Goal: Check status: Check status

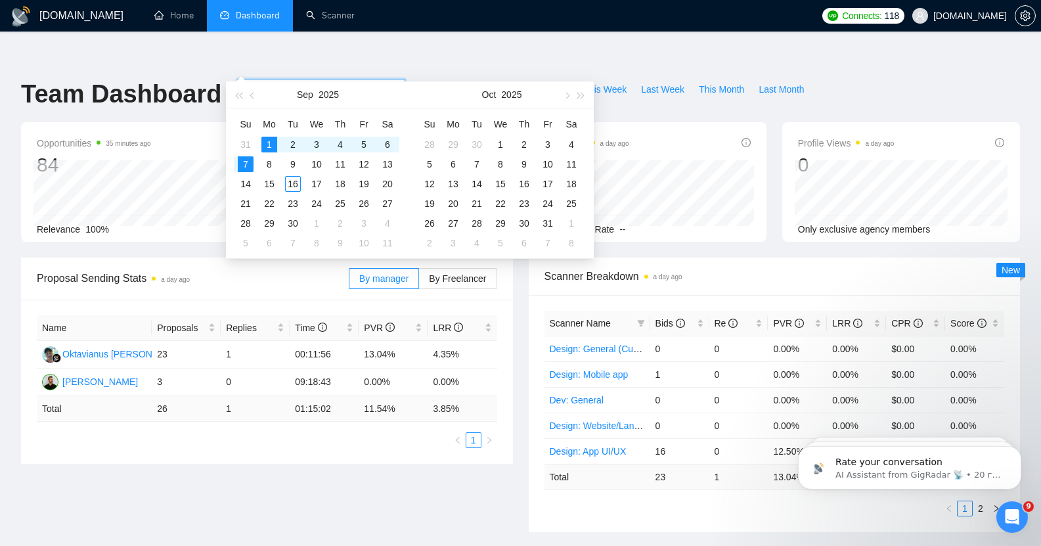
click at [256, 82] on input "[DATE]" at bounding box center [275, 89] width 60 height 14
click at [259, 99] on button "button" at bounding box center [253, 94] width 14 height 26
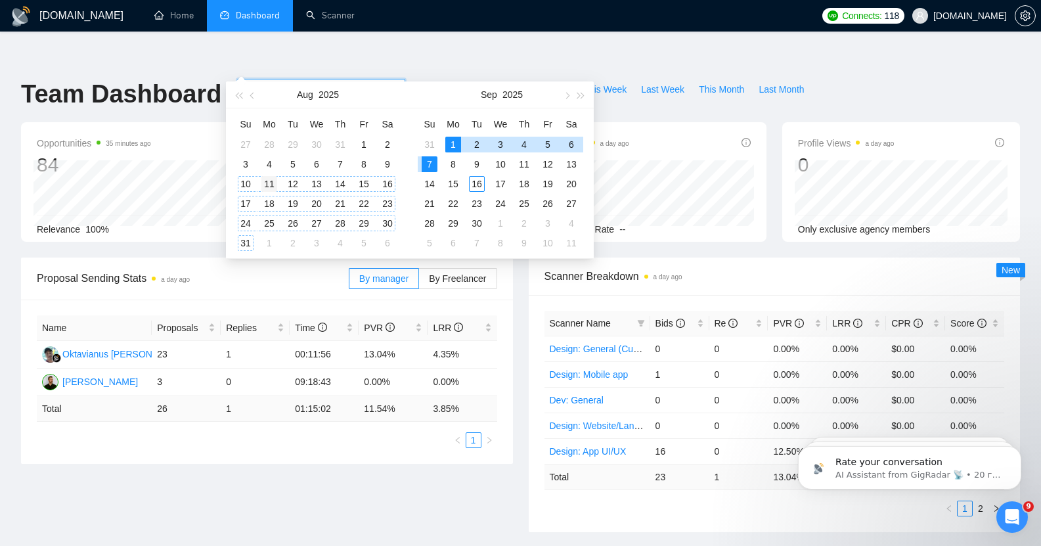
type input "[DATE]"
click at [266, 184] on div "11" at bounding box center [269, 184] width 16 height 16
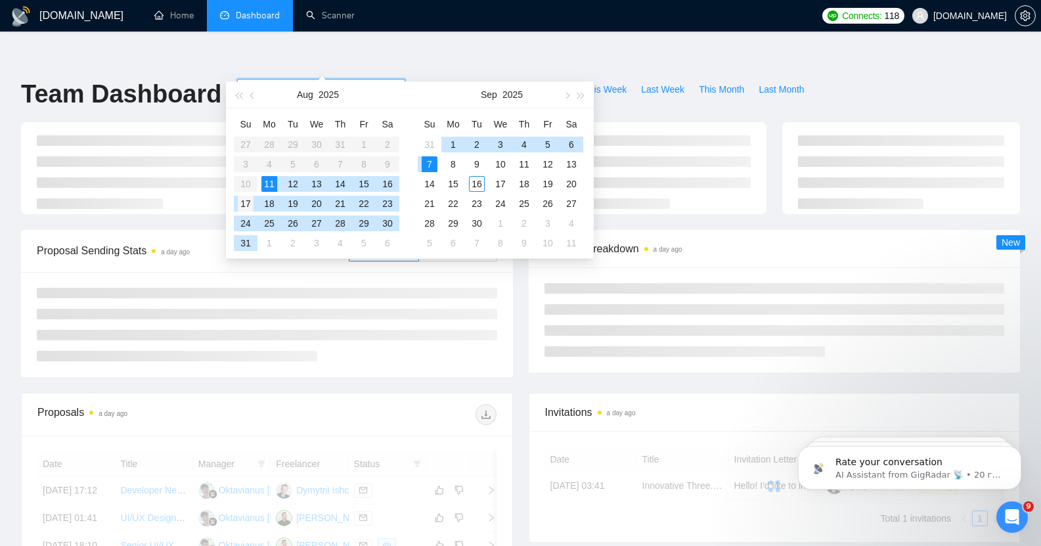
type input "[DATE]"
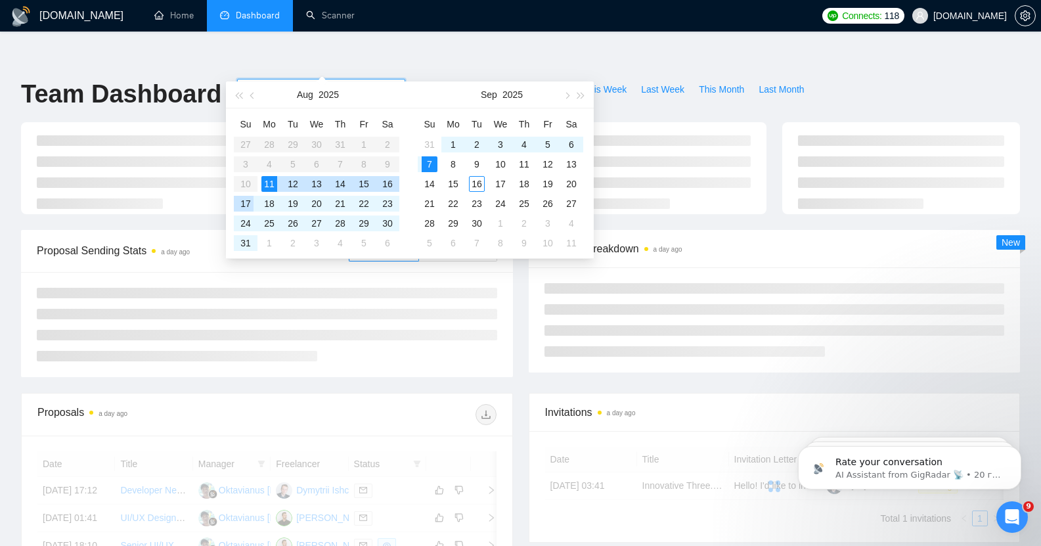
click at [244, 200] on div "17" at bounding box center [246, 204] width 16 height 16
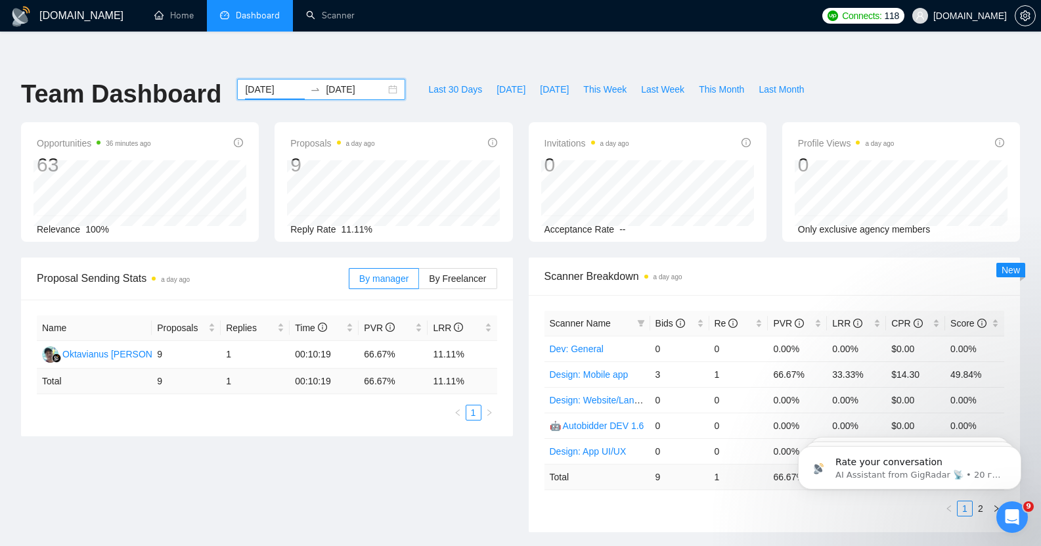
click at [253, 82] on input "[DATE]" at bounding box center [275, 89] width 60 height 14
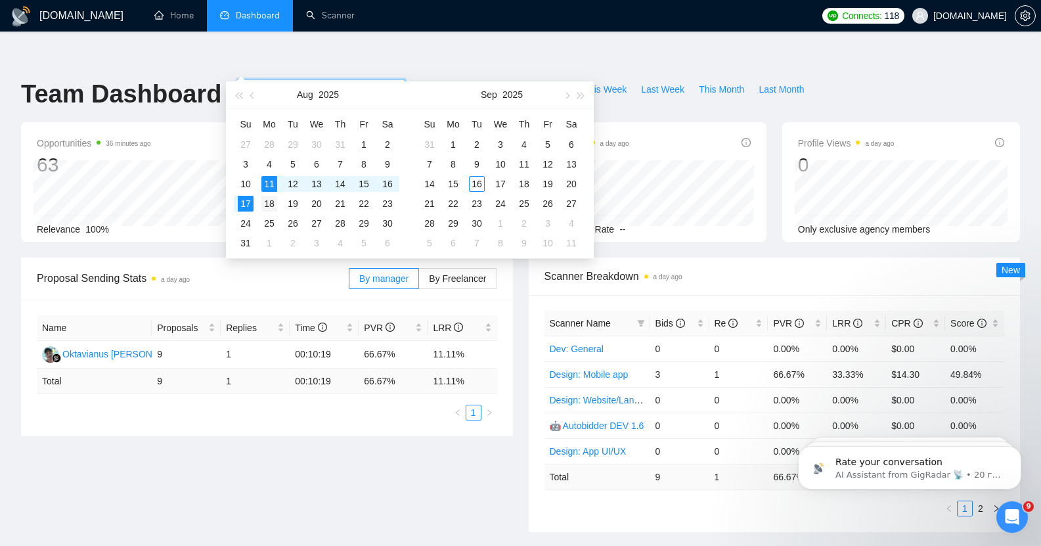
type input "[DATE]"
click at [269, 202] on div "18" at bounding box center [269, 204] width 16 height 16
type input "[DATE]"
click at [248, 223] on div "24" at bounding box center [246, 223] width 16 height 16
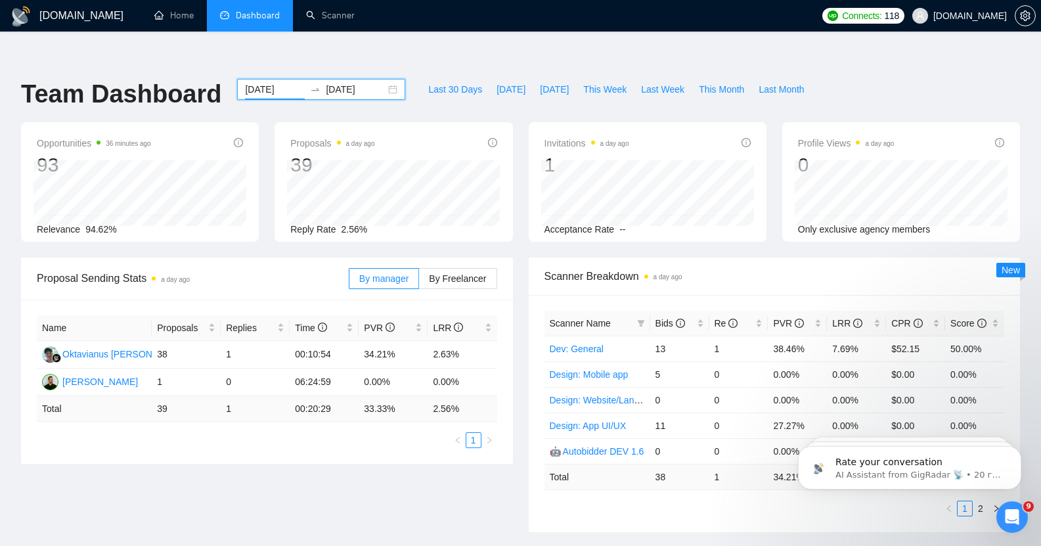
click at [265, 82] on input "[DATE]" at bounding box center [275, 89] width 60 height 14
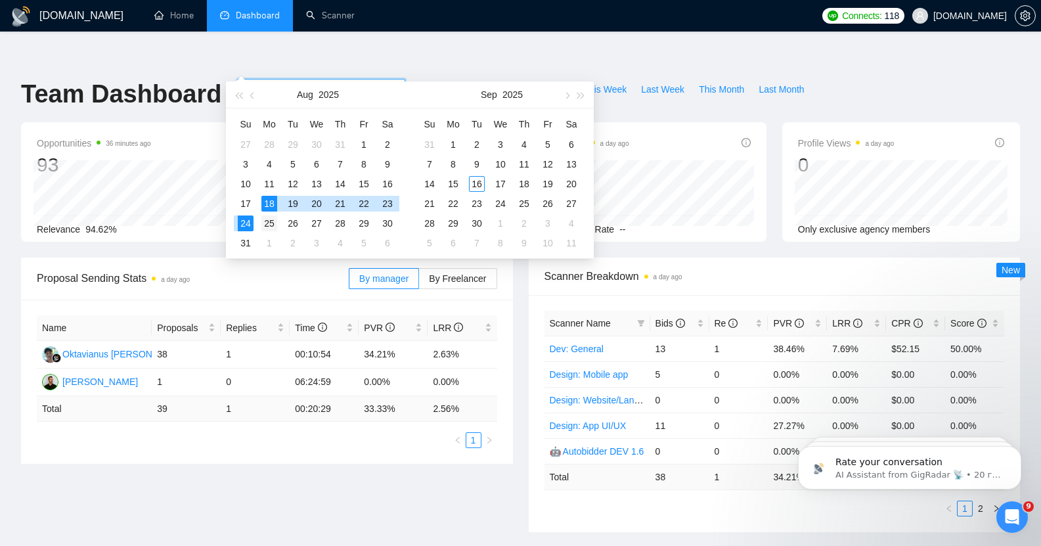
type input "[DATE]"
click at [265, 224] on div "25" at bounding box center [269, 223] width 16 height 16
type input "[DATE]"
click at [240, 244] on div "31" at bounding box center [246, 243] width 16 height 16
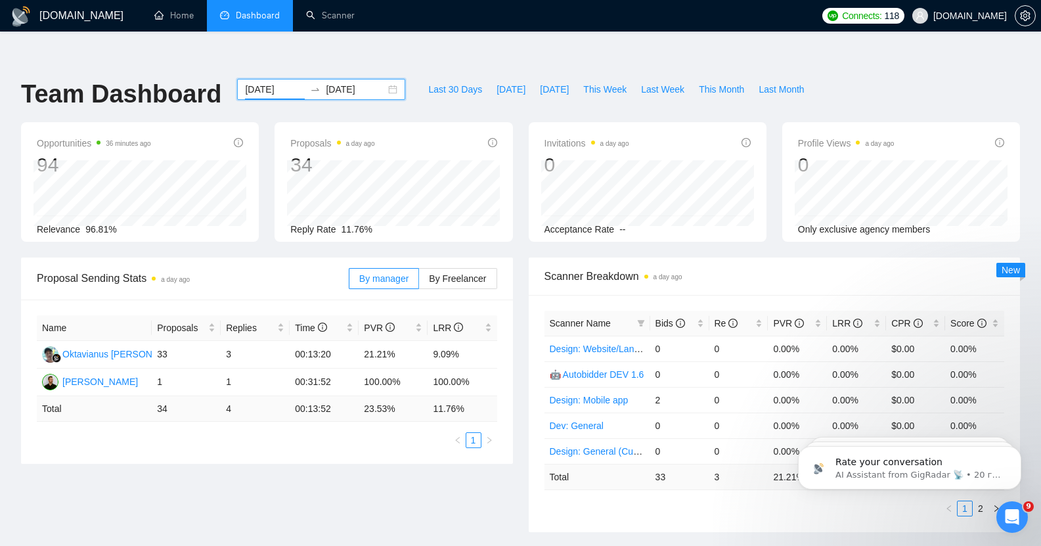
click at [261, 82] on input "[DATE]" at bounding box center [275, 89] width 60 height 14
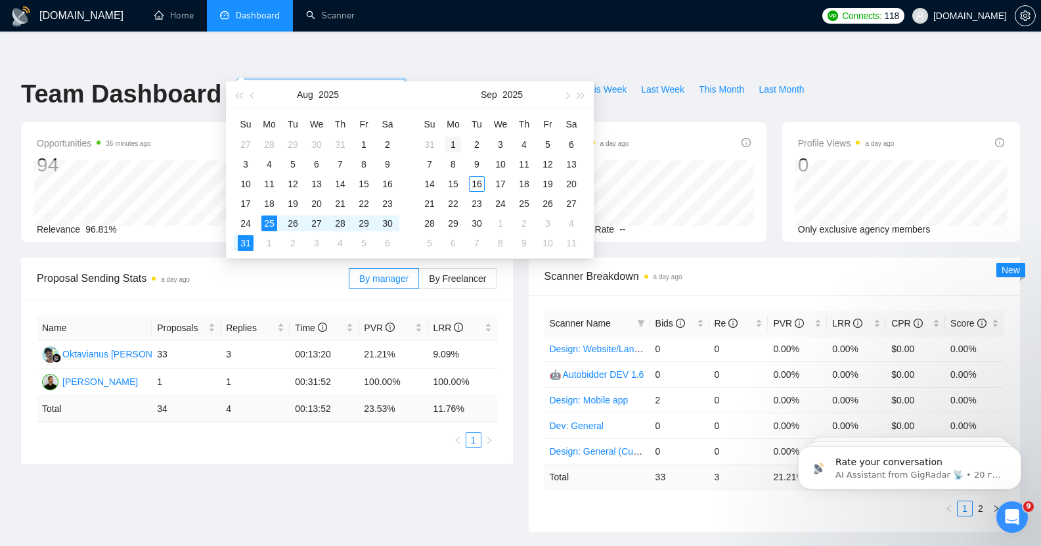
type input "[DATE]"
click at [456, 141] on div "1" at bounding box center [453, 145] width 16 height 16
type input "[DATE]"
click at [428, 164] on div "7" at bounding box center [430, 164] width 16 height 16
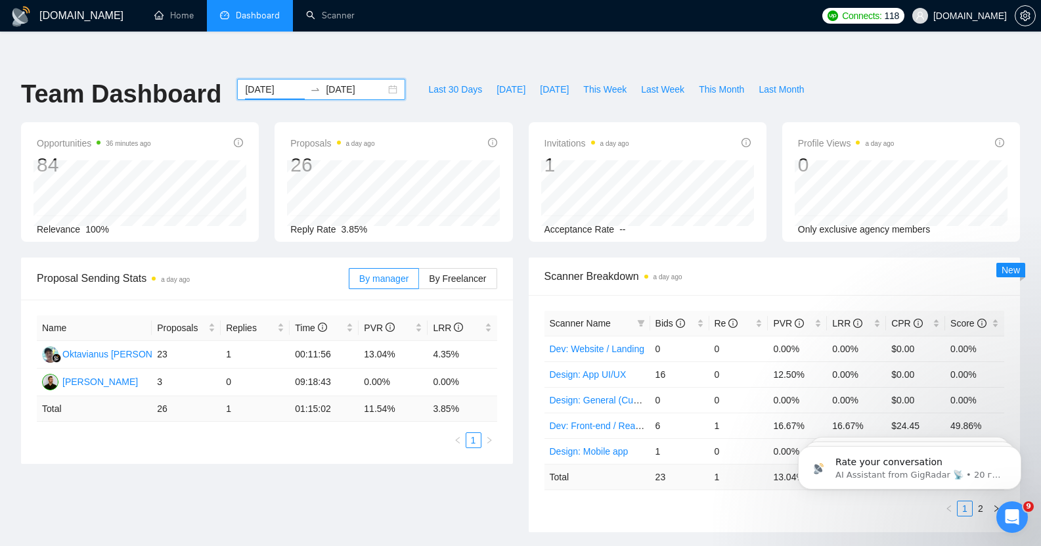
click at [250, 82] on input "[DATE]" at bounding box center [275, 89] width 60 height 14
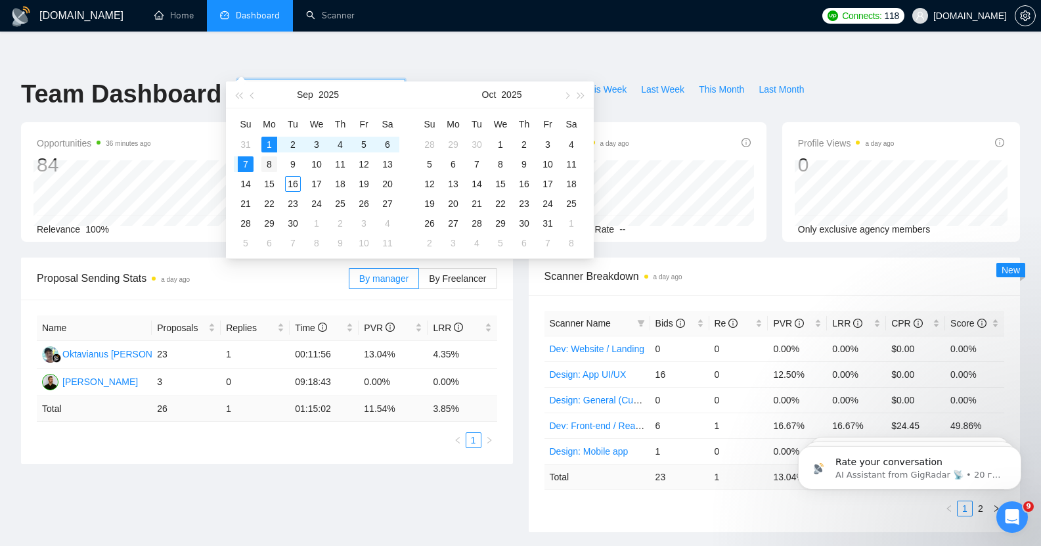
type input "[DATE]"
click at [269, 162] on div "8" at bounding box center [269, 164] width 16 height 16
type input "[DATE]"
click at [244, 183] on div "14" at bounding box center [246, 184] width 16 height 16
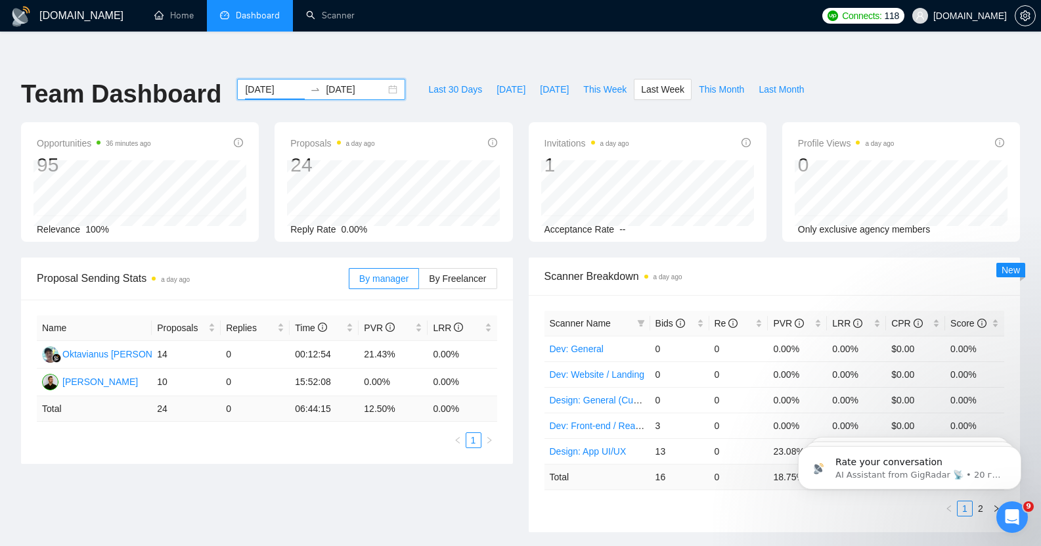
click at [259, 82] on input "[DATE]" at bounding box center [275, 89] width 60 height 14
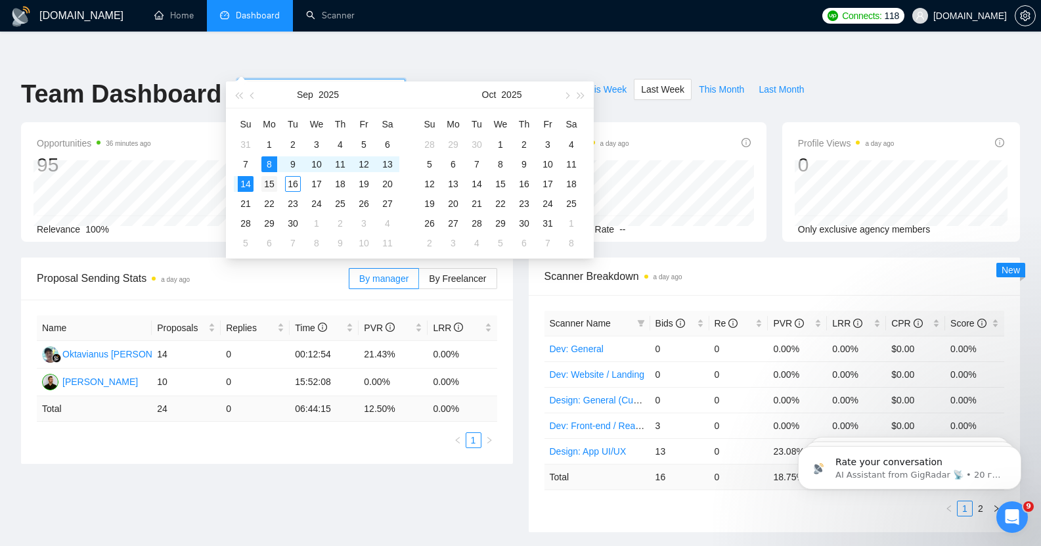
type input "[DATE]"
click at [268, 183] on div "15" at bounding box center [269, 184] width 16 height 16
type input "[DATE]"
click at [292, 181] on div "16" at bounding box center [293, 184] width 16 height 16
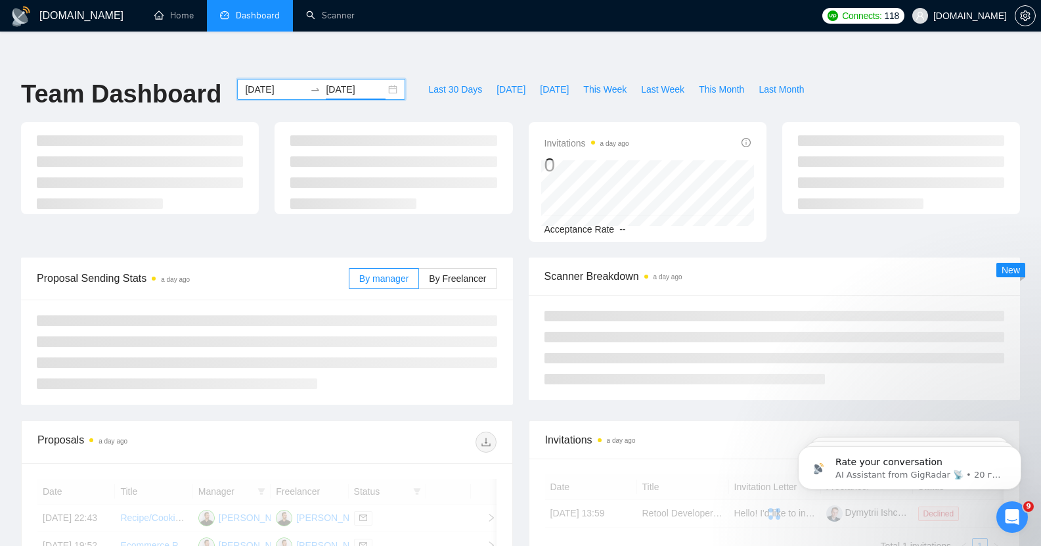
click at [447, 1] on ul "Home Dashboard Scanner" at bounding box center [476, 16] width 679 height 32
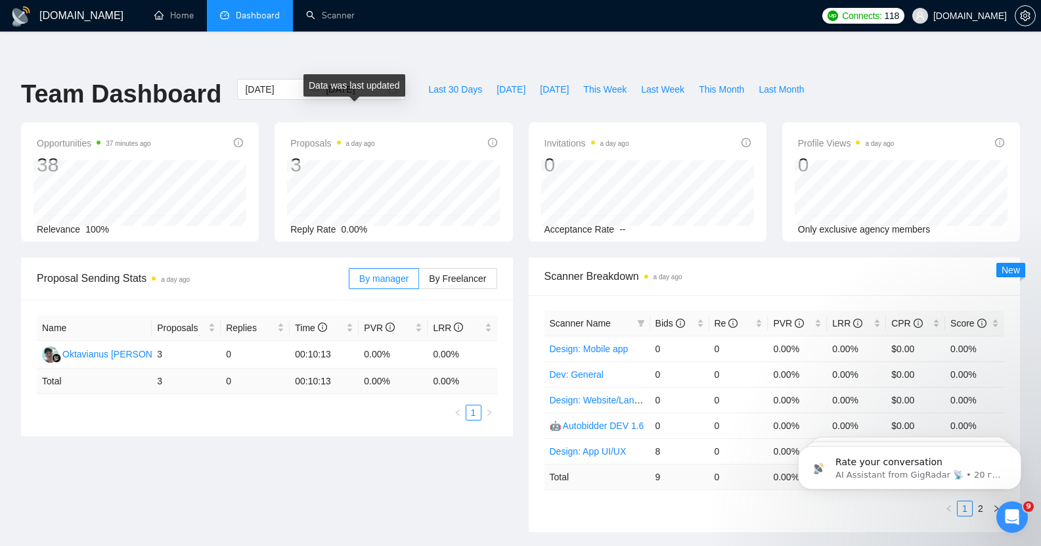
click at [353, 140] on time "a day ago" at bounding box center [360, 143] width 29 height 7
click at [443, 273] on span "By Freelancer" at bounding box center [457, 278] width 57 height 11
click at [419, 282] on input "By Freelancer" at bounding box center [419, 282] width 0 height 0
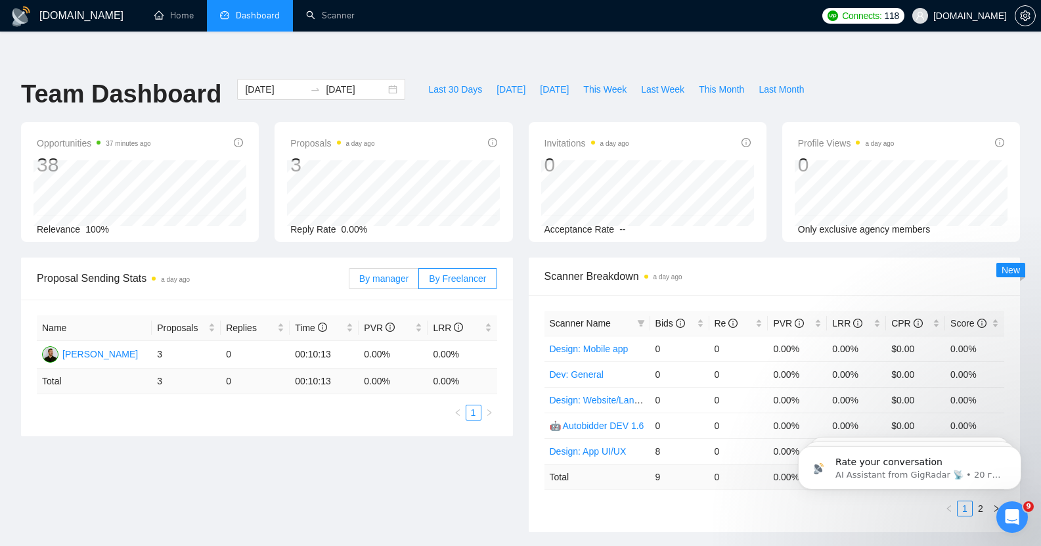
click at [386, 273] on span "By manager" at bounding box center [383, 278] width 49 height 11
click at [349, 282] on input "By manager" at bounding box center [349, 282] width 0 height 0
click at [249, 82] on input "[DATE]" at bounding box center [275, 89] width 60 height 14
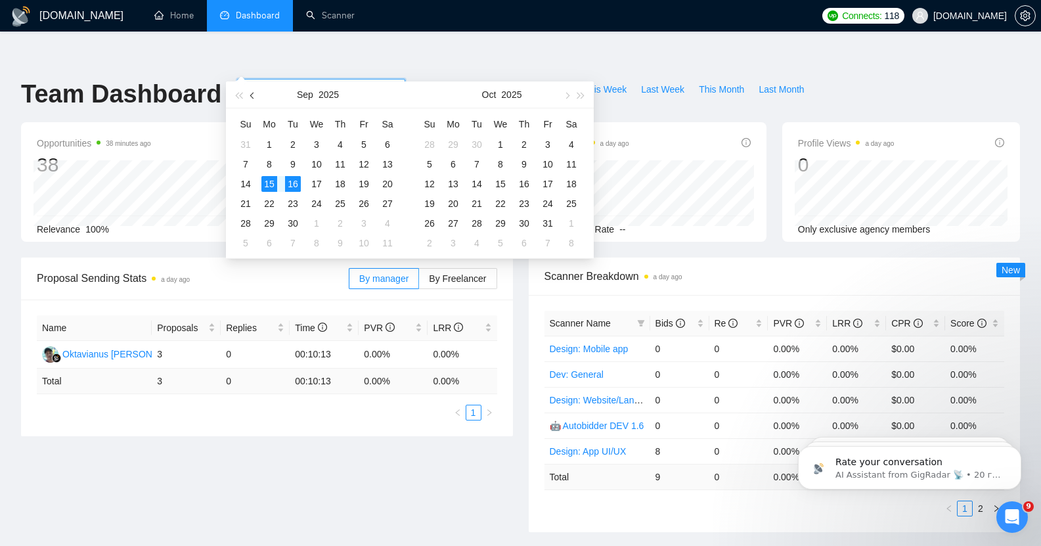
click at [253, 100] on button "button" at bounding box center [253, 94] width 14 height 26
type input "[DATE]"
click at [269, 201] on div "18" at bounding box center [269, 204] width 16 height 16
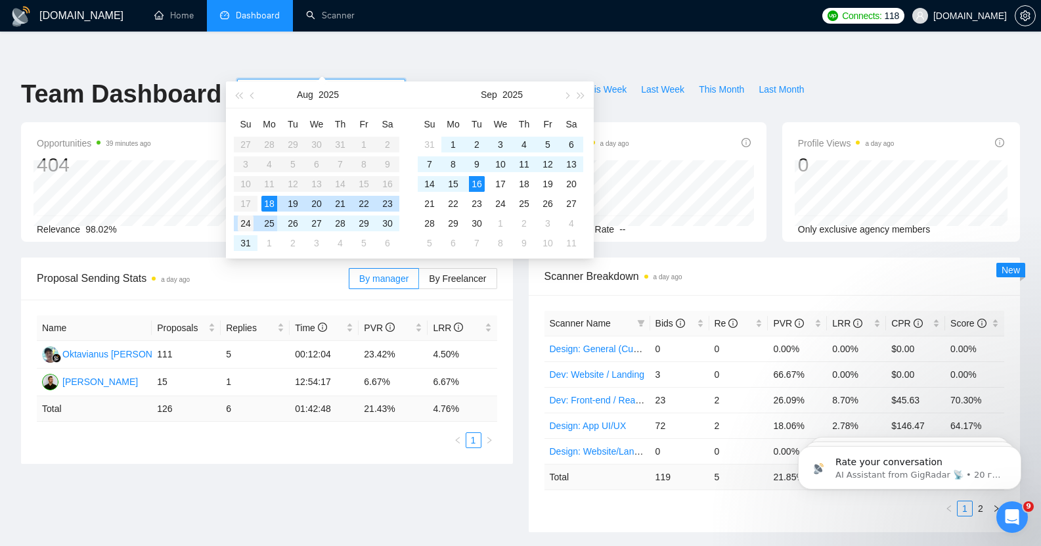
type input "[DATE]"
click at [245, 221] on div "24" at bounding box center [246, 223] width 16 height 16
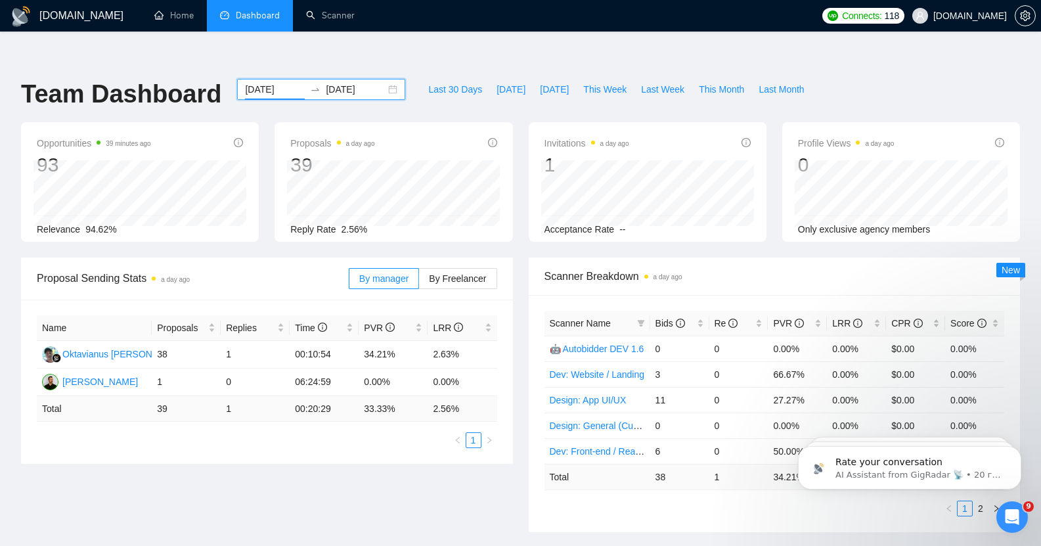
click at [254, 82] on input "[DATE]" at bounding box center [275, 89] width 60 height 14
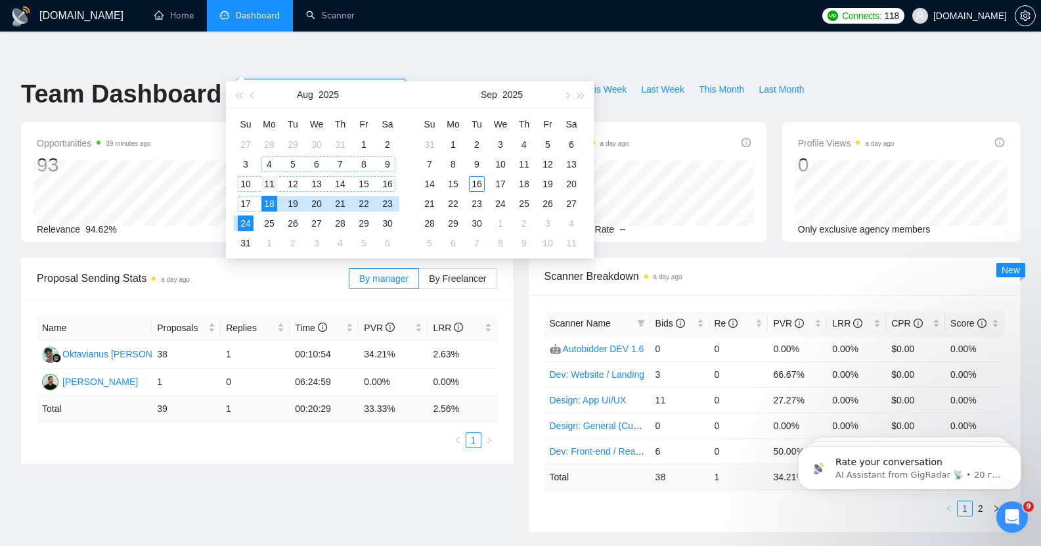
type input "[DATE]"
click at [271, 181] on div "11" at bounding box center [269, 184] width 16 height 16
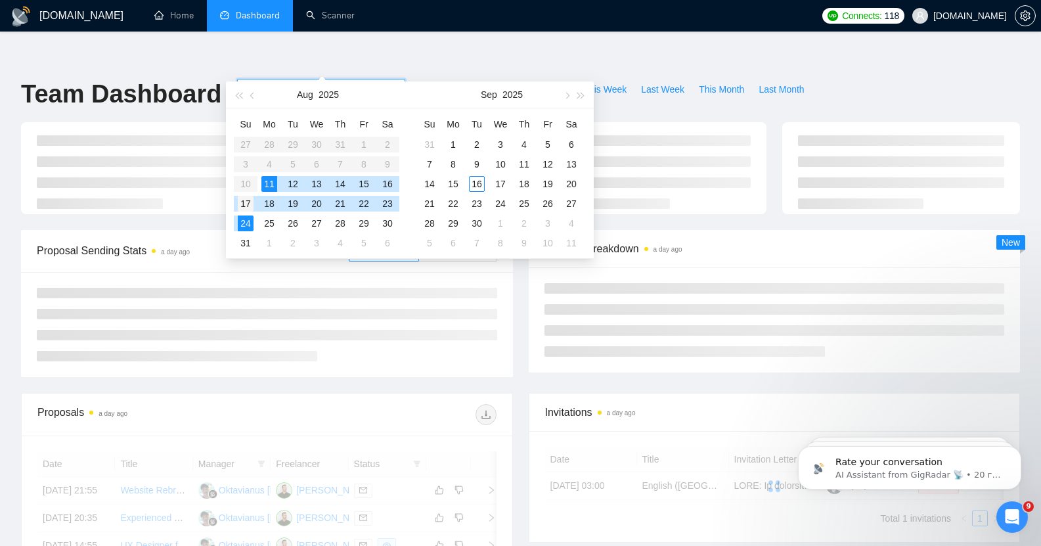
type input "[DATE]"
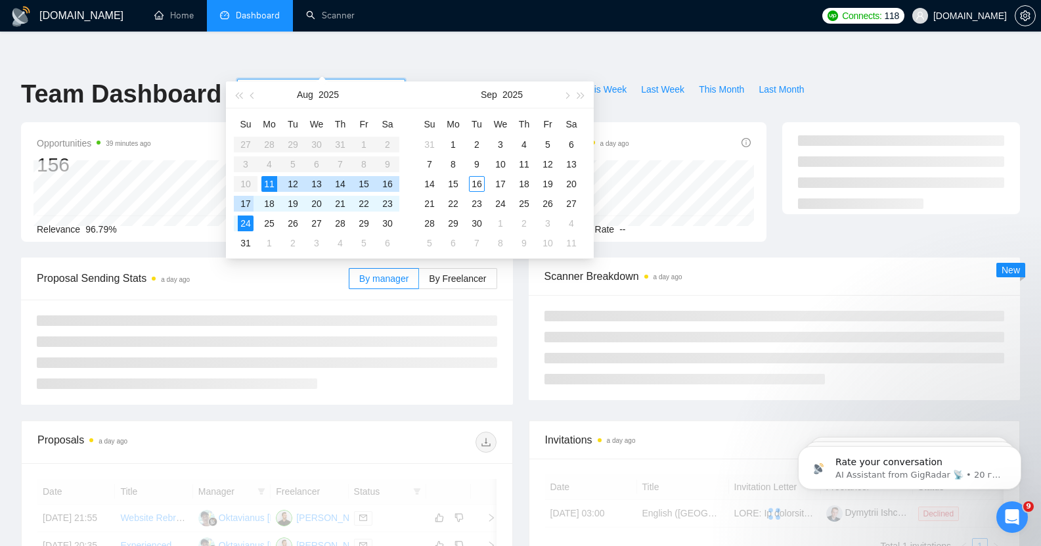
click at [246, 204] on div "17" at bounding box center [246, 204] width 16 height 16
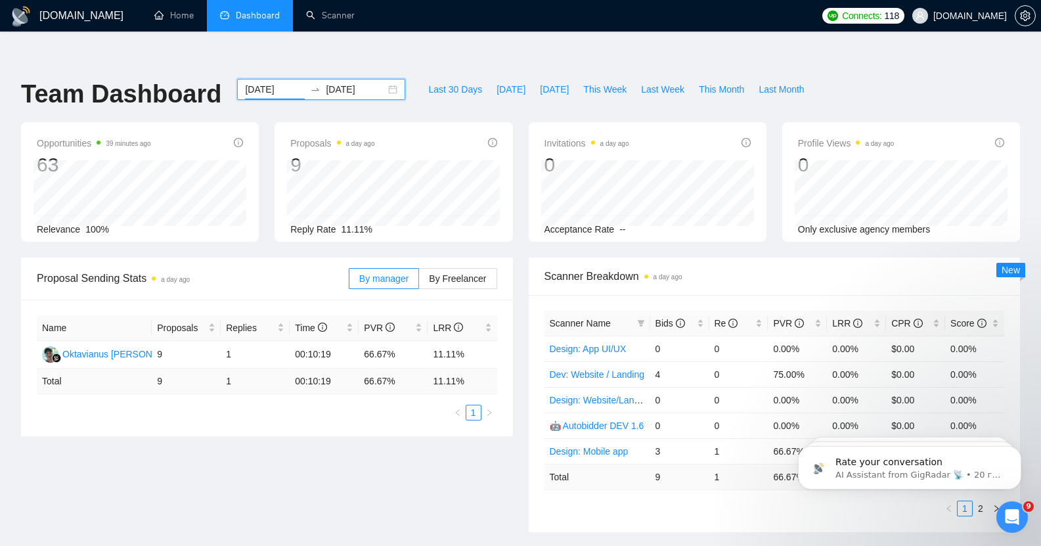
click at [254, 82] on input "[DATE]" at bounding box center [275, 89] width 60 height 14
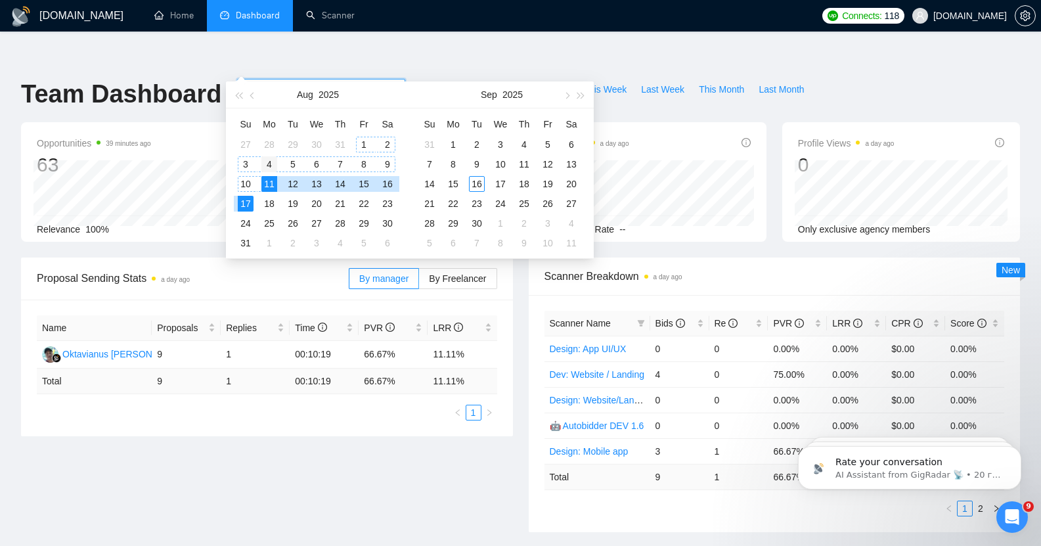
type input "[DATE]"
click at [266, 168] on div "4" at bounding box center [269, 164] width 16 height 16
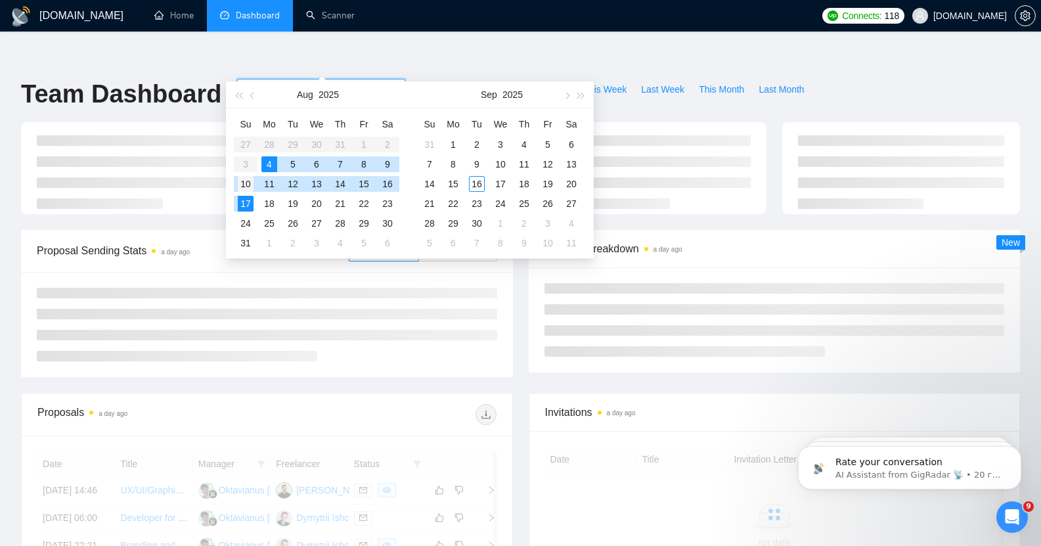
type input "[DATE]"
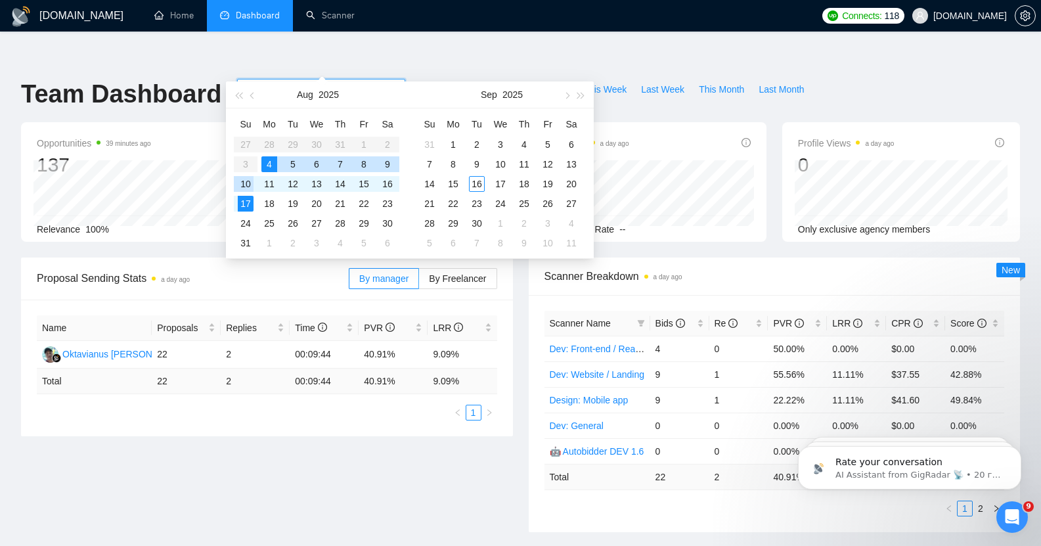
click at [248, 182] on div "10" at bounding box center [246, 184] width 16 height 16
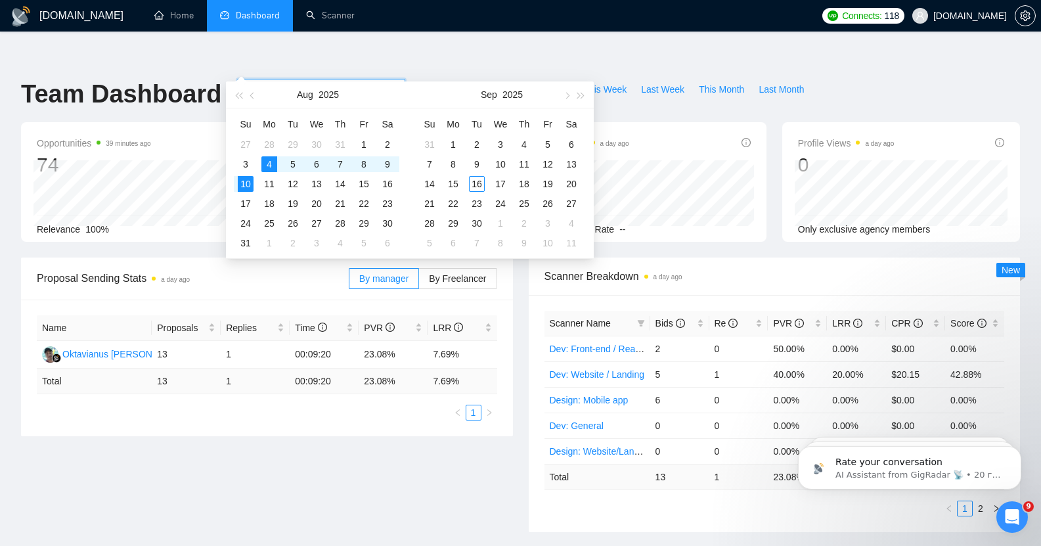
click at [256, 82] on input "[DATE]" at bounding box center [275, 89] width 60 height 14
type input "[DATE]"
click at [269, 181] on div "11" at bounding box center [269, 184] width 16 height 16
type input "[DATE]"
click at [248, 208] on div "17" at bounding box center [246, 204] width 16 height 16
